Goal: Transaction & Acquisition: Purchase product/service

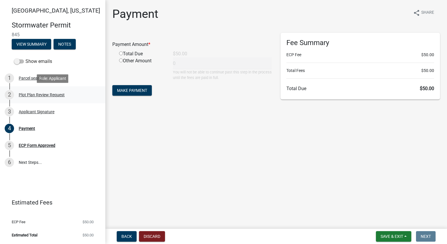
click at [48, 94] on div "Plot Plan Review Request" at bounding box center [42, 95] width 46 height 4
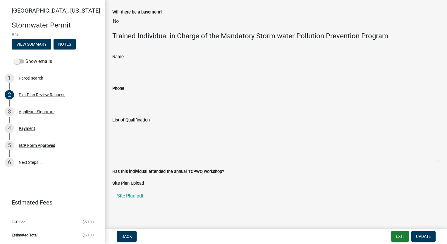
scroll to position [290, 0]
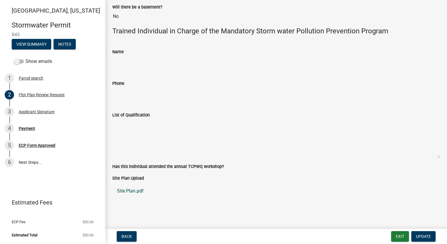
click at [131, 193] on link "Site Plan.pdf" at bounding box center [276, 191] width 328 height 14
click at [32, 130] on div "Payment" at bounding box center [27, 128] width 16 height 4
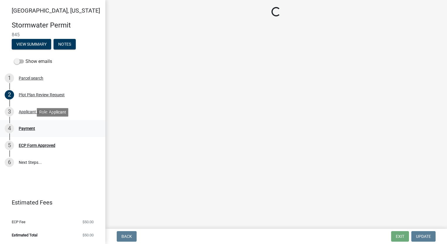
scroll to position [0, 0]
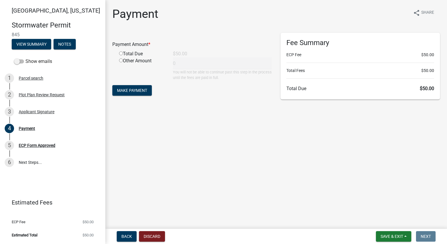
click at [120, 54] on input "radio" at bounding box center [121, 53] width 4 height 4
radio input "true"
type input "50"
click at [135, 94] on button "Make Payment" at bounding box center [131, 90] width 39 height 11
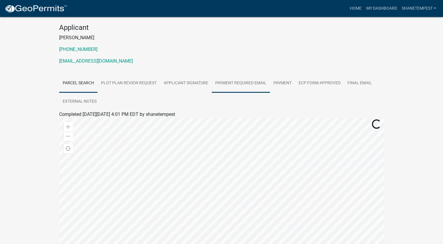
scroll to position [132, 0]
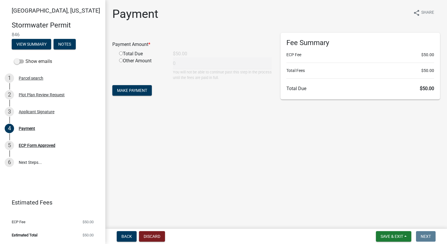
click at [119, 53] on input "radio" at bounding box center [121, 53] width 4 height 4
radio input "true"
type input "50"
click at [122, 89] on span "Make Payment" at bounding box center [132, 90] width 30 height 5
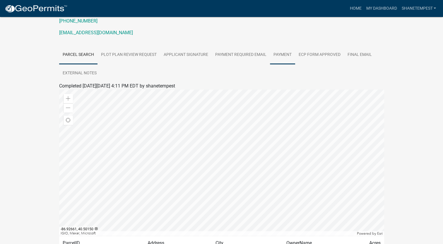
scroll to position [132, 0]
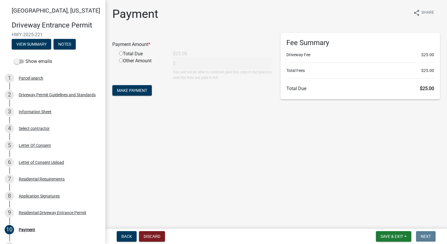
click at [120, 53] on input "radio" at bounding box center [121, 53] width 4 height 4
radio input "true"
type input "25"
click at [131, 92] on span "Make Payment" at bounding box center [132, 90] width 30 height 5
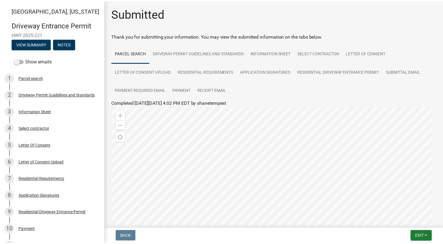
scroll to position [90, 0]
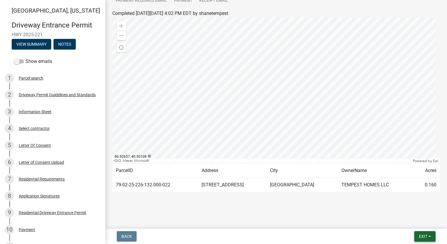
click at [423, 236] on span "Exit" at bounding box center [423, 236] width 8 height 5
click at [422, 224] on button "Save & Exit" at bounding box center [412, 221] width 47 height 14
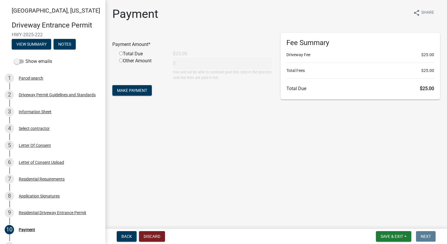
click at [175, 118] on main "Payment share Share Payment Amount * Total Due $25.00 Other Amount 0 You will n…" at bounding box center [276, 113] width 342 height 226
click at [121, 53] on input "radio" at bounding box center [121, 53] width 4 height 4
radio input "true"
type input "25"
click at [145, 91] on span "Make Payment" at bounding box center [132, 90] width 30 height 5
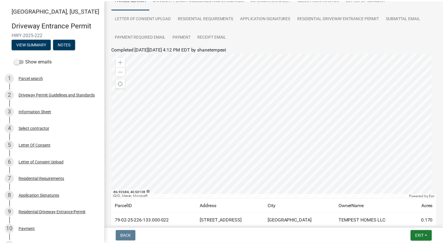
scroll to position [90, 0]
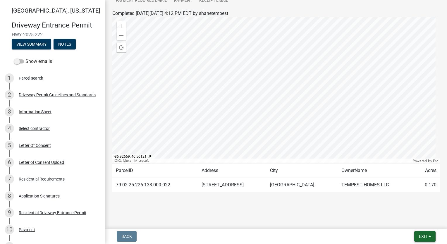
click at [421, 236] on span "Exit" at bounding box center [423, 236] width 8 height 5
click at [411, 222] on button "Save & Exit" at bounding box center [412, 221] width 47 height 14
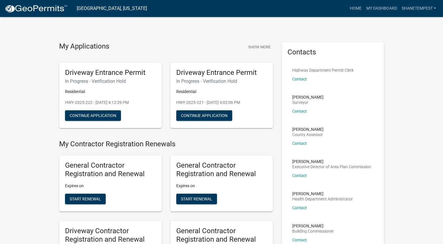
scroll to position [58, 0]
